Goal: Task Accomplishment & Management: Manage account settings

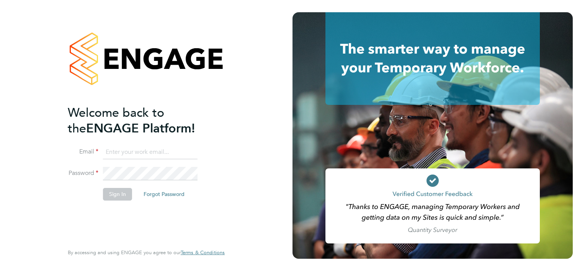
type input "jemima@tradelinerecruitment.co.uk"
click at [122, 197] on button "Sign In" at bounding box center [117, 194] width 29 height 12
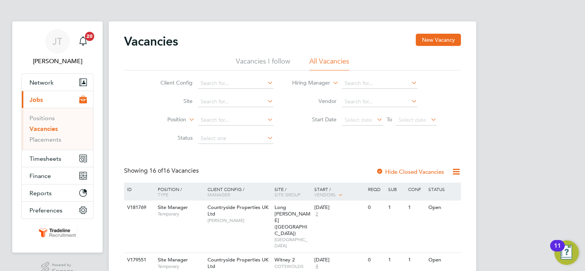
drag, startPoint x: 586, startPoint y: 91, endPoint x: 557, endPoint y: 135, distance: 52.2
click at [457, 217] on div "V181769 Site Manager Temporary Countryside Properties UK Ltd Jason Oakley Long …" at bounding box center [292, 227] width 337 height 52
drag, startPoint x: 584, startPoint y: 100, endPoint x: 585, endPoint y: 185, distance: 85.8
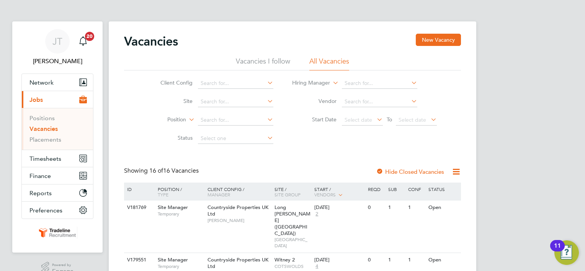
drag, startPoint x: 585, startPoint y: 268, endPoint x: 576, endPoint y: 262, distance: 10.7
drag, startPoint x: 576, startPoint y: 262, endPoint x: 483, endPoint y: 217, distance: 102.4
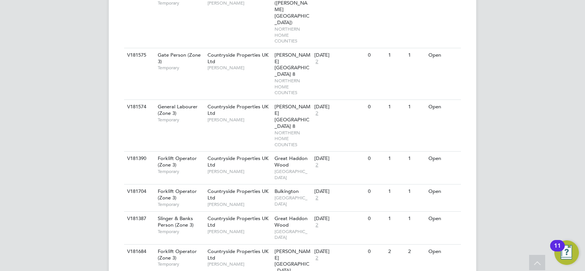
scroll to position [521, 0]
